Goal: Task Accomplishment & Management: Use online tool/utility

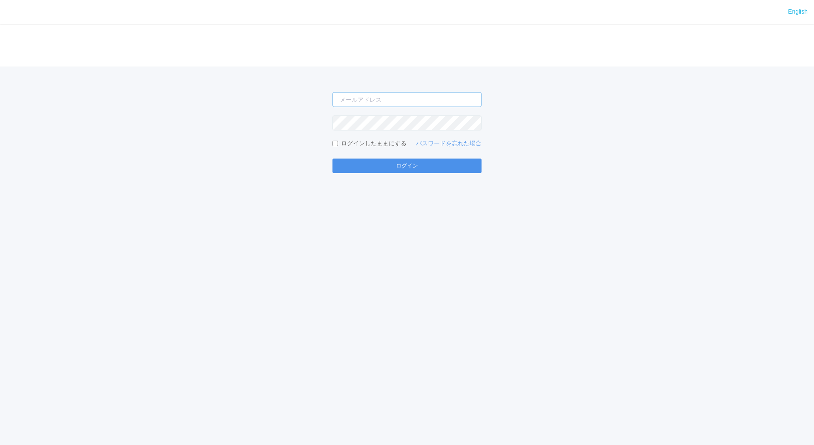
type input "jp-atp-admin@dj.kyocera.com"
click at [429, 169] on button "ログイン" at bounding box center [407, 165] width 149 height 14
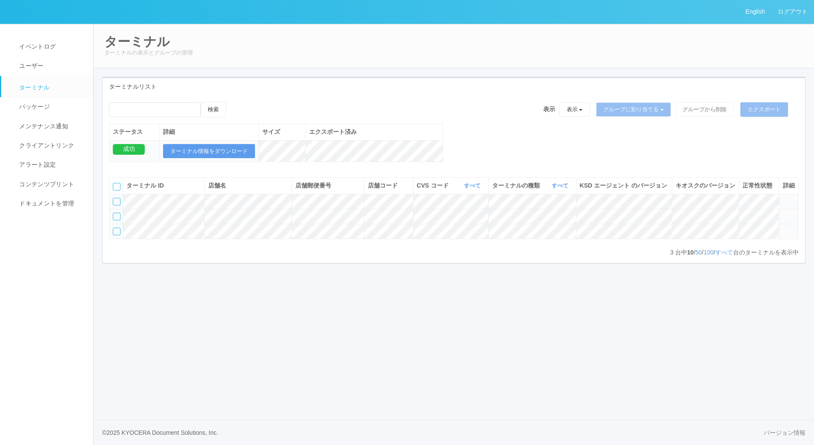
click at [783, 212] on icon at bounding box center [783, 212] width 0 height 0
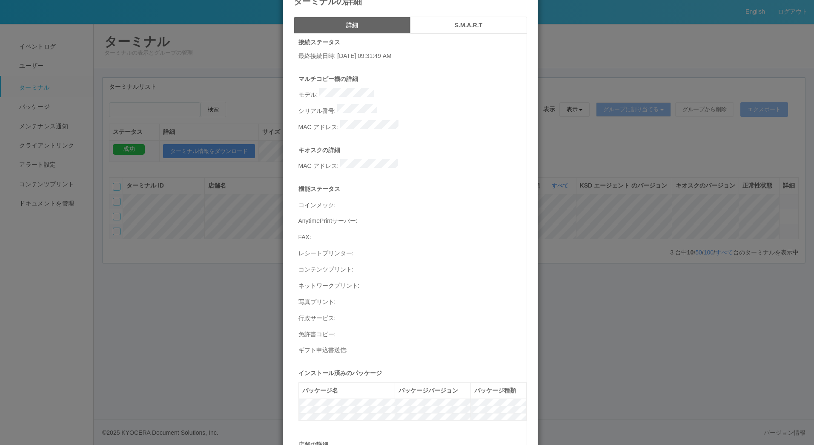
scroll to position [7, 0]
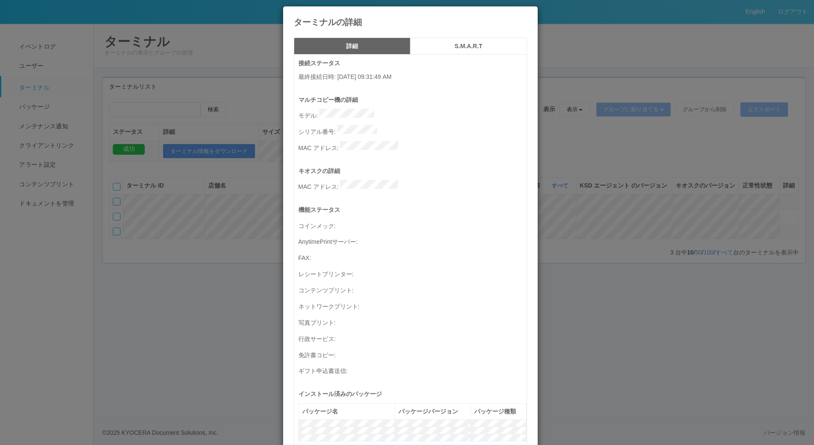
click at [527, 13] on icon at bounding box center [527, 13] width 0 height 0
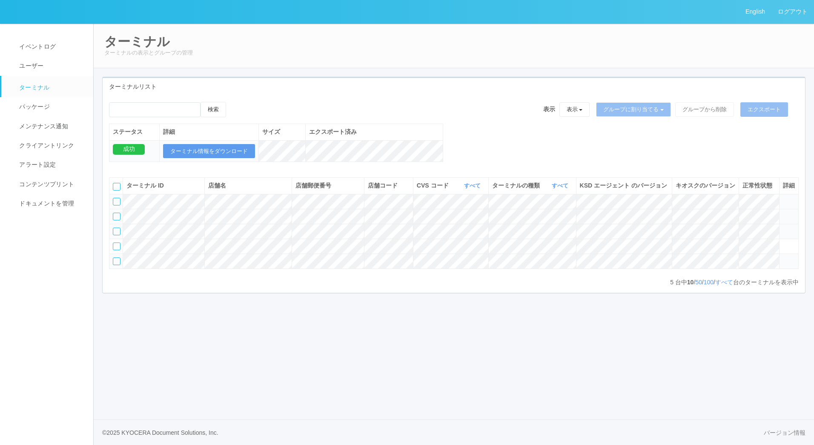
click at [783, 212] on icon at bounding box center [783, 212] width 0 height 0
click at [783, 198] on icon at bounding box center [783, 198] width 0 height 0
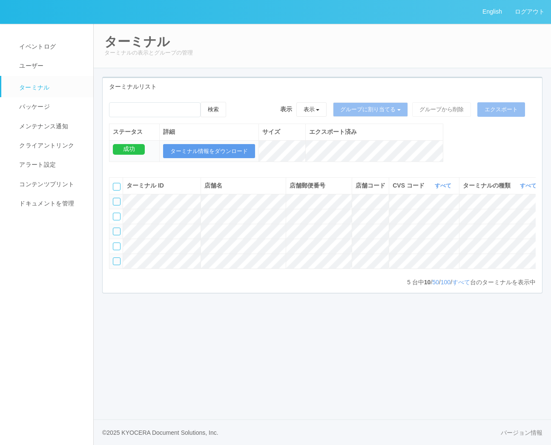
scroll to position [0, 231]
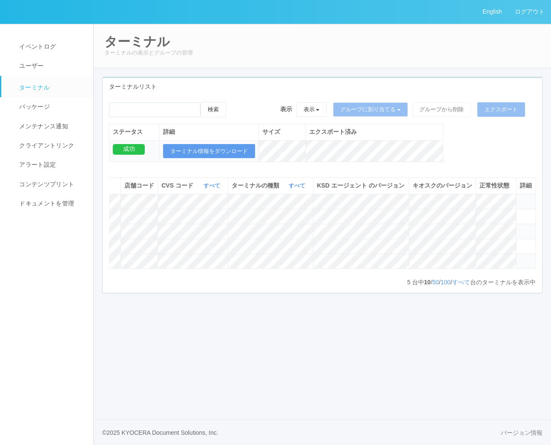
click at [520, 198] on icon at bounding box center [520, 198] width 0 height 0
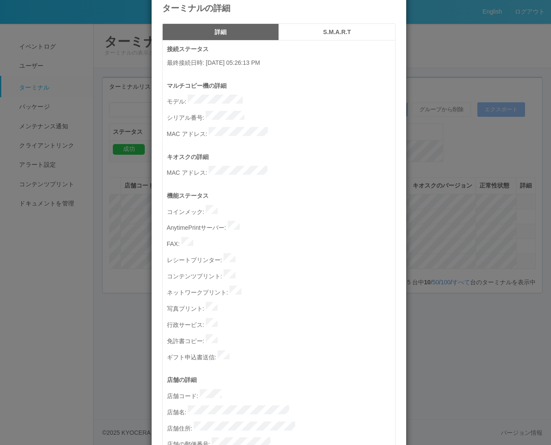
scroll to position [0, 0]
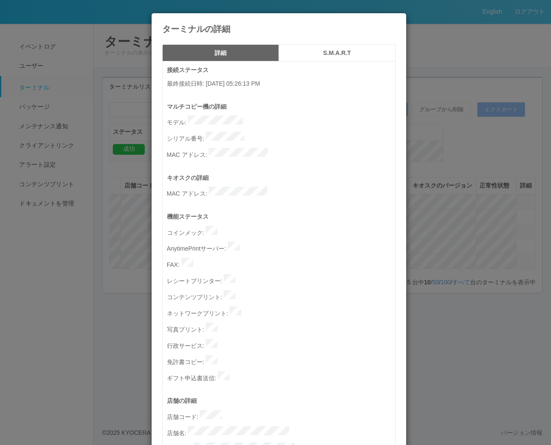
click at [396, 20] on icon at bounding box center [396, 20] width 0 height 0
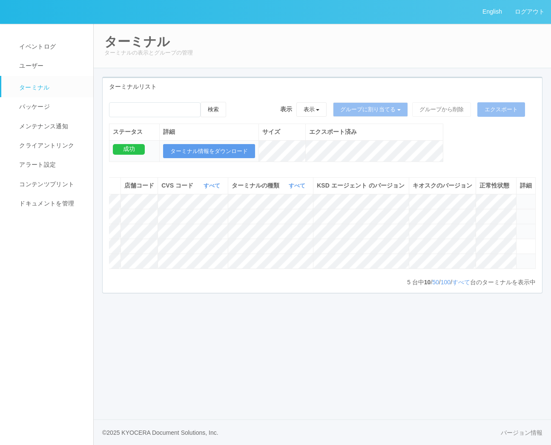
click at [520, 212] on icon at bounding box center [520, 212] width 0 height 0
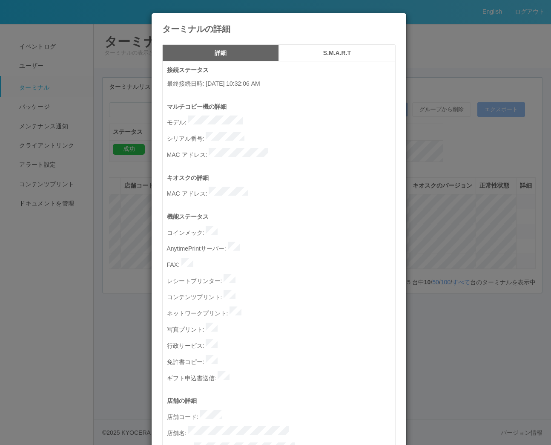
click at [396, 20] on icon at bounding box center [396, 20] width 0 height 0
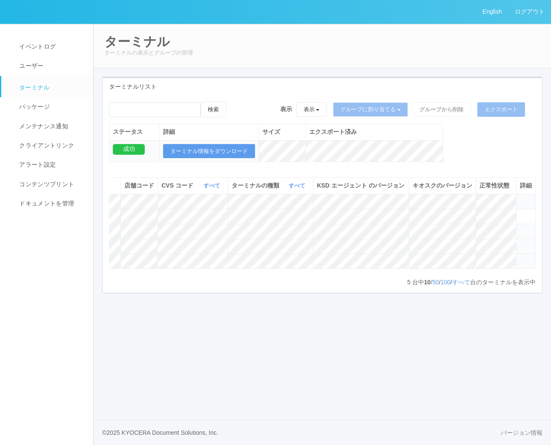
click at [520, 242] on icon at bounding box center [520, 242] width 0 height 0
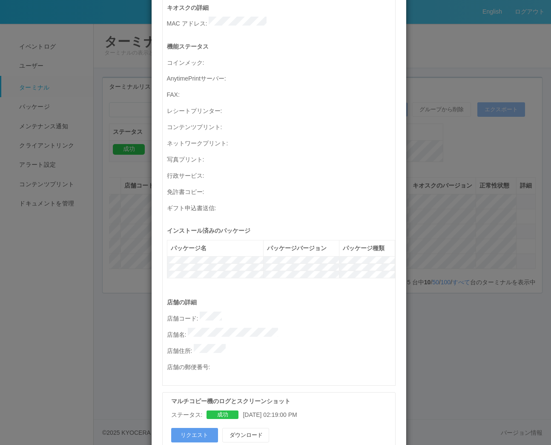
scroll to position [333, 0]
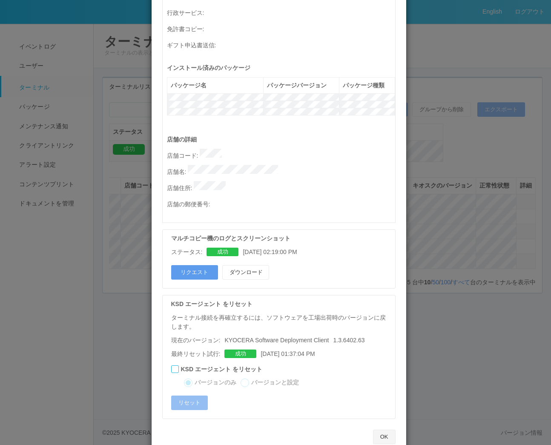
click at [386, 429] on button "OK" at bounding box center [384, 436] width 23 height 14
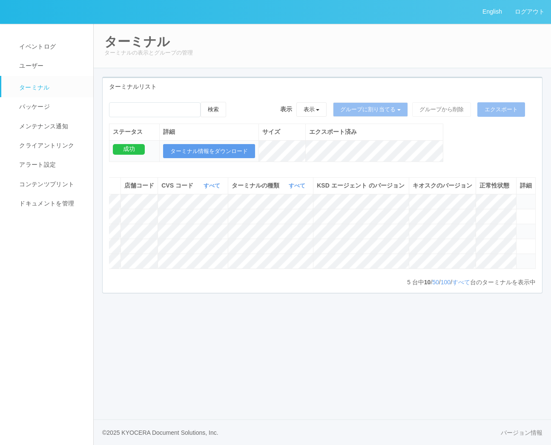
click at [44, 93] on link "ターミナル" at bounding box center [51, 86] width 100 height 21
click at [43, 104] on span "パッケージ" at bounding box center [33, 106] width 33 height 7
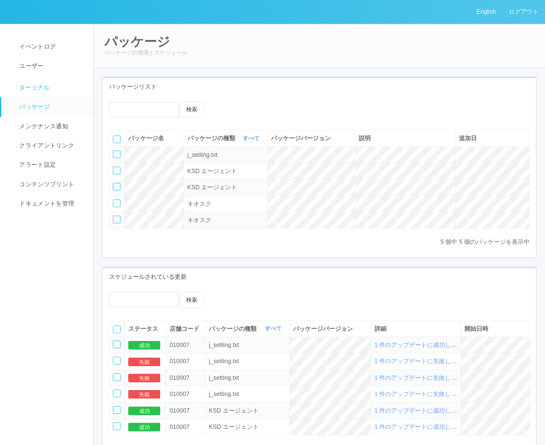
click at [37, 84] on span "ターミナル" at bounding box center [33, 87] width 33 height 7
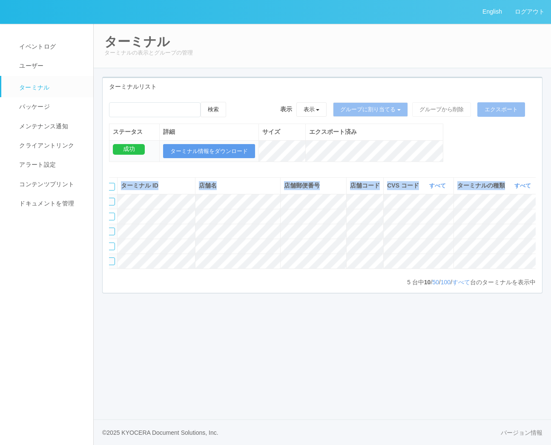
drag, startPoint x: 268, startPoint y: 313, endPoint x: 272, endPoint y: 310, distance: 4.6
click at [272, 286] on div "ターミナル ID 店舗名 店舗郵便番号 店舗コード CVS コード すべて 表示 すべて 300000 961762 ターミナルの種類 すべて 表示 すべて …" at bounding box center [322, 228] width 439 height 115
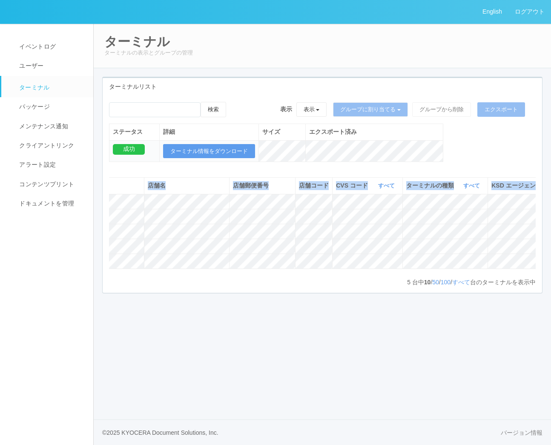
scroll to position [0, 8]
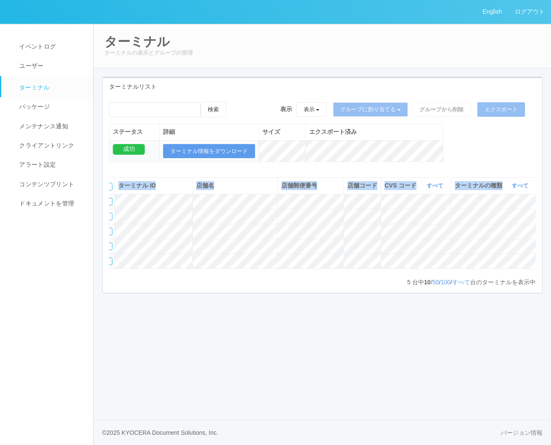
click at [110, 250] on div at bounding box center [109, 246] width 8 height 8
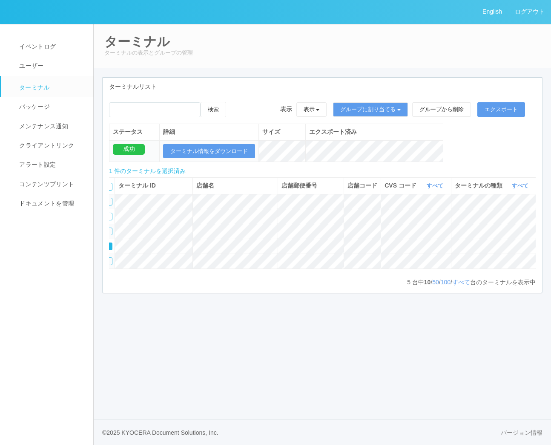
click at [235, 102] on icon at bounding box center [235, 102] width 0 height 0
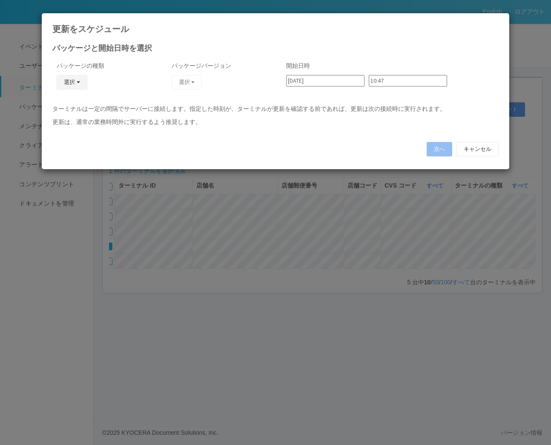
click at [77, 83] on span "button" at bounding box center [78, 82] width 3 height 2
click at [63, 120] on link "キオスク" at bounding box center [59, 118] width 67 height 13
click at [187, 80] on button "選択" at bounding box center [187, 82] width 31 height 14
click at [177, 107] on link "2.1.5166" at bounding box center [174, 105] width 67 height 13
click at [485, 149] on button "キャンセル" at bounding box center [477, 149] width 42 height 14
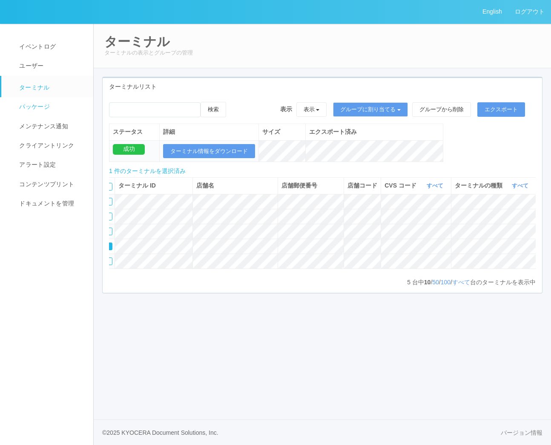
click at [21, 101] on link "パッケージ" at bounding box center [51, 106] width 100 height 19
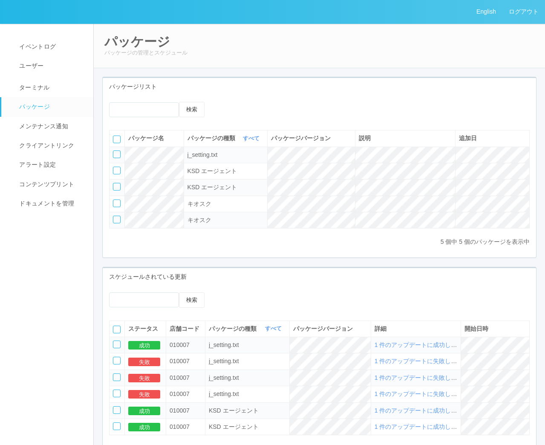
click at [115, 221] on div at bounding box center [117, 219] width 8 height 8
click at [258, 102] on div at bounding box center [265, 102] width 83 height 0
click at [230, 102] on icon at bounding box center [230, 102] width 0 height 0
select select "Kiosk"
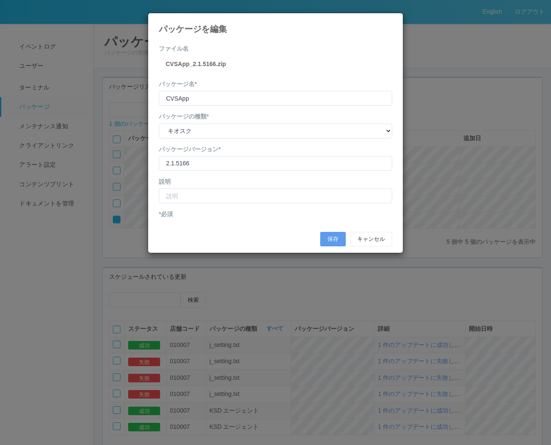
click at [392, 20] on icon at bounding box center [392, 20] width 0 height 0
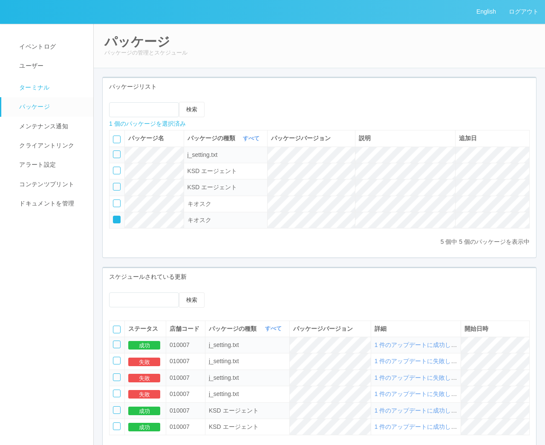
click at [49, 93] on link "ターミナル" at bounding box center [51, 86] width 100 height 21
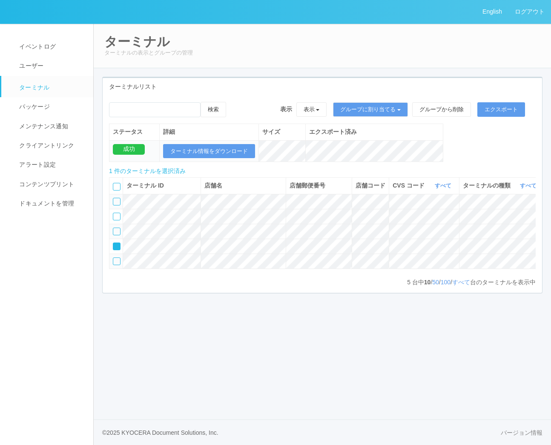
click at [235, 102] on icon at bounding box center [235, 102] width 0 height 0
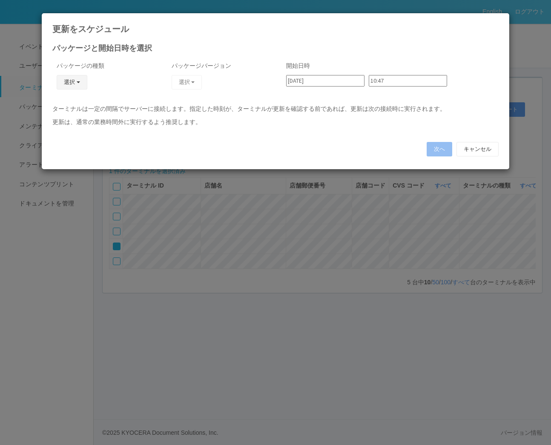
click at [75, 85] on button "選択" at bounding box center [72, 82] width 31 height 14
drag, startPoint x: 65, startPoint y: 118, endPoint x: 69, endPoint y: 115, distance: 4.9
click at [65, 118] on link "キオスク" at bounding box center [59, 118] width 67 height 13
click at [188, 83] on button "選択" at bounding box center [187, 82] width 31 height 14
click at [186, 104] on link "2.1.5166" at bounding box center [174, 105] width 67 height 13
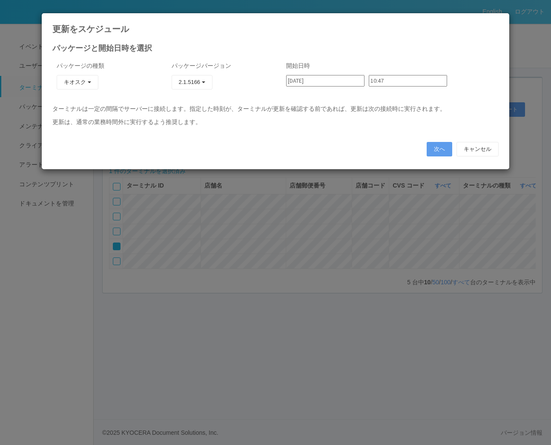
click at [397, 81] on input "10:47" at bounding box center [408, 80] width 78 height 11
type input "10:48"
click at [436, 146] on button "次へ" at bounding box center [440, 149] width 26 height 14
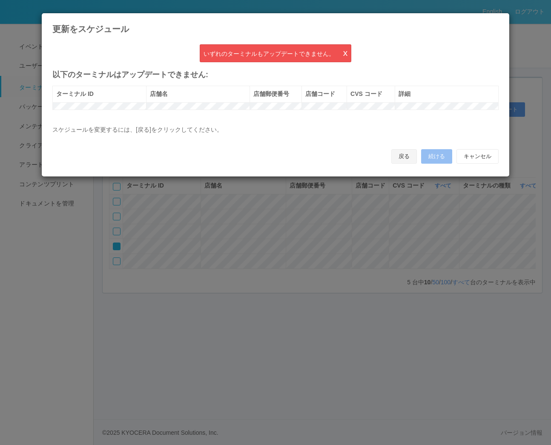
click at [411, 161] on button "戻る" at bounding box center [404, 156] width 26 height 14
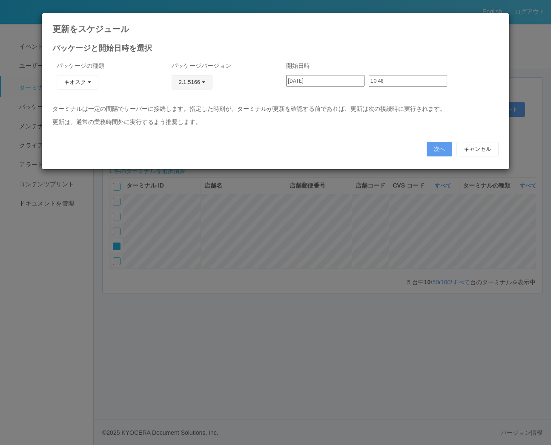
click at [203, 80] on button "2.1.5166" at bounding box center [192, 82] width 41 height 14
click at [182, 101] on link "2.1.5166" at bounding box center [184, 105] width 67 height 13
click at [382, 79] on input "10:48" at bounding box center [408, 80] width 78 height 11
type input "10:49"
click at [442, 146] on button "次へ" at bounding box center [440, 149] width 26 height 14
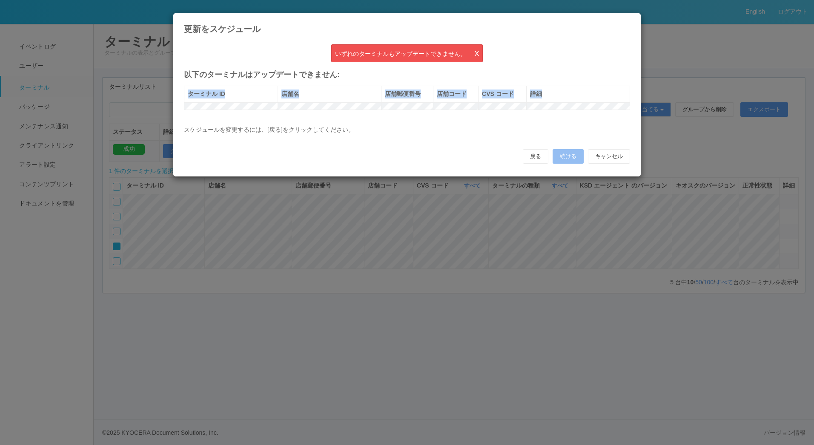
click at [646, 110] on div "更新をスケジュール いずれのターミナルもアップデートできません。 x 以下のターミナルはアップデートできません: ターミナル ID 店舗名 店舗郵便番号 店舗…" at bounding box center [407, 222] width 814 height 445
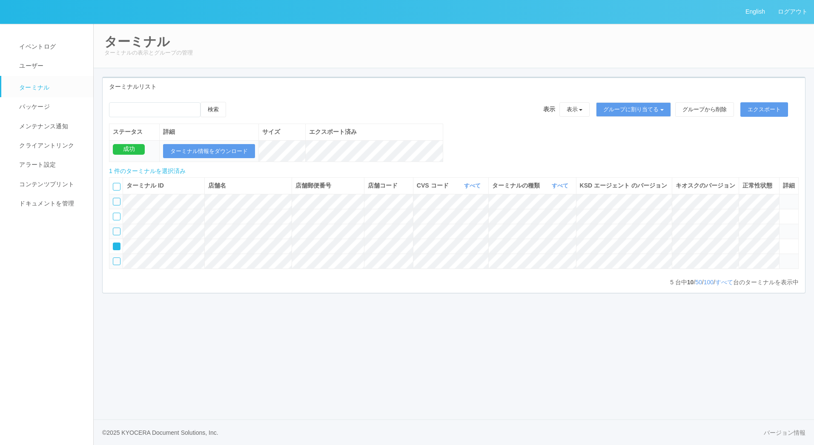
click at [235, 102] on icon at bounding box center [235, 102] width 0 height 0
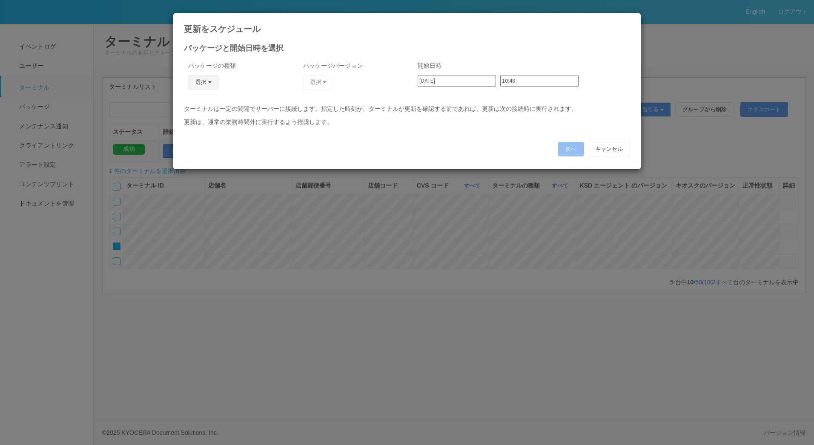
click at [213, 84] on button "選択" at bounding box center [203, 82] width 31 height 14
click at [192, 116] on link "キオスク" at bounding box center [191, 118] width 67 height 13
